Goal: Find contact information: Find contact information

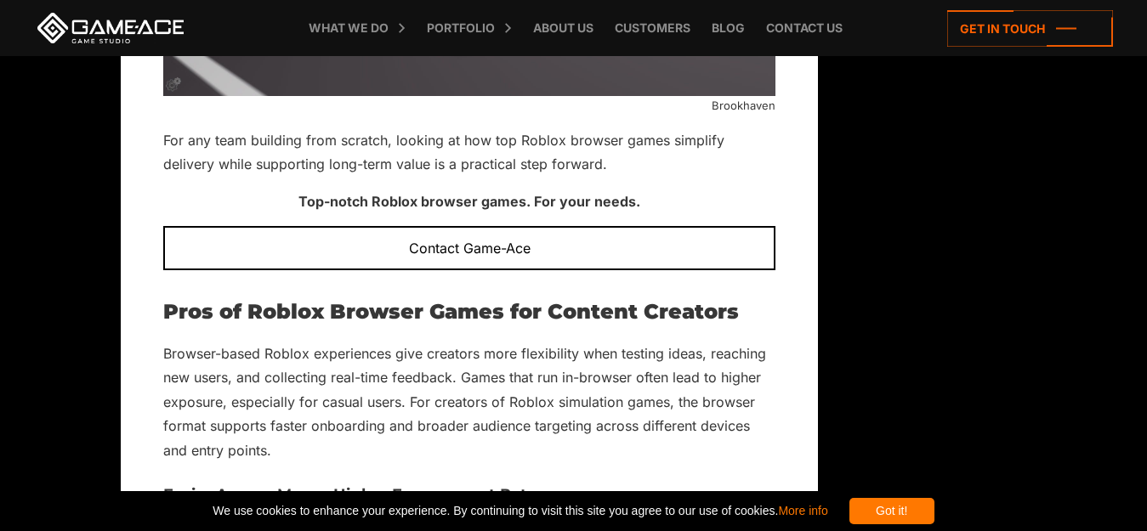
scroll to position [5474, 0]
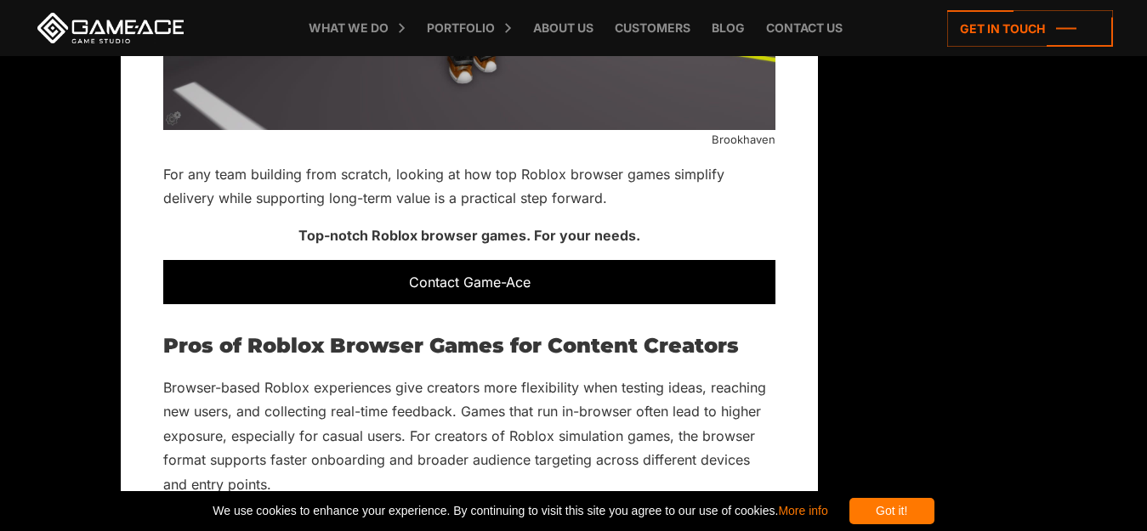
click at [713, 292] on div "Contact Game-Ace" at bounding box center [469, 282] width 612 height 44
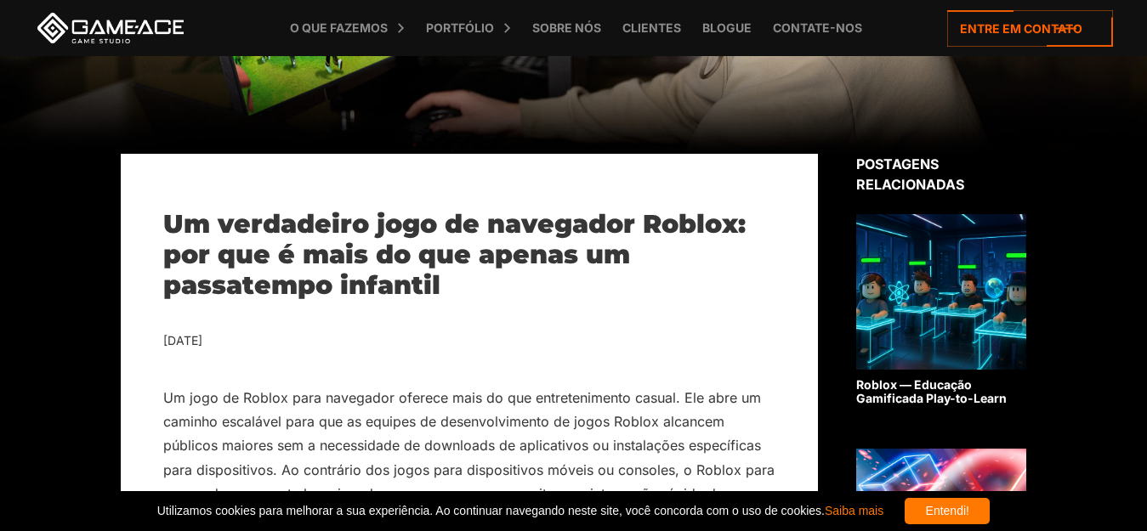
scroll to position [272, 0]
